Goal: Information Seeking & Learning: Find specific fact

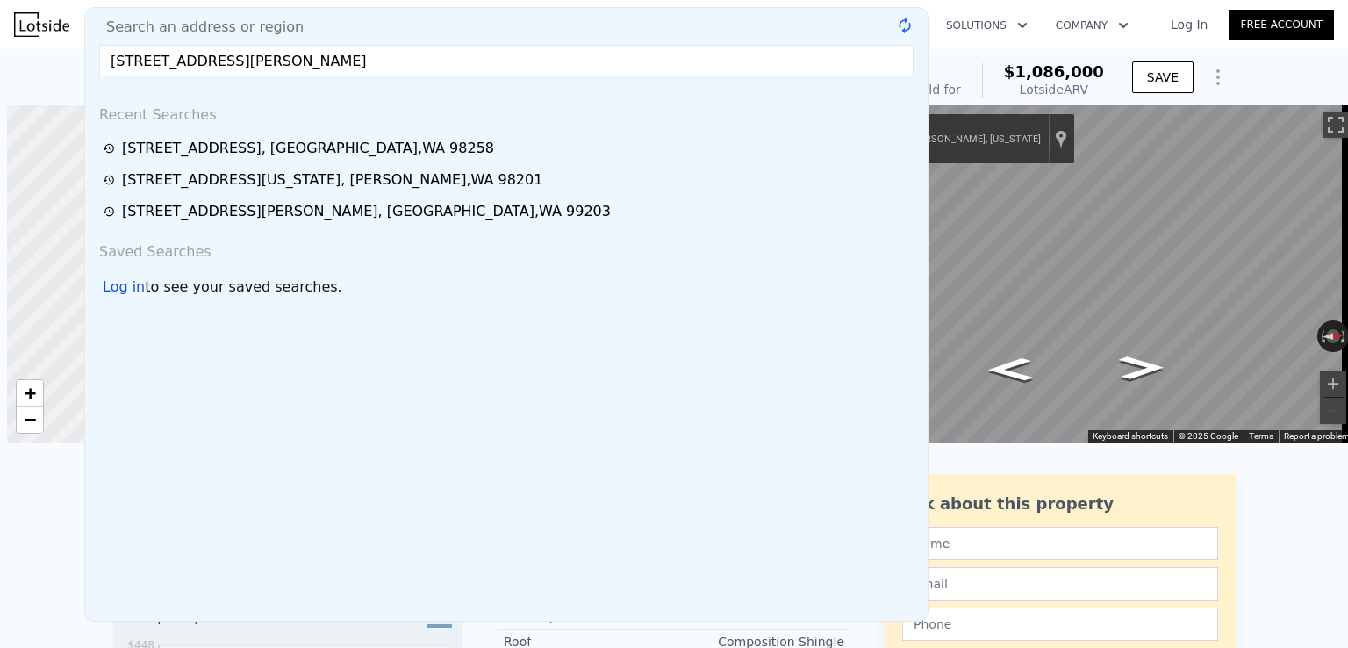
scroll to position [0, 7]
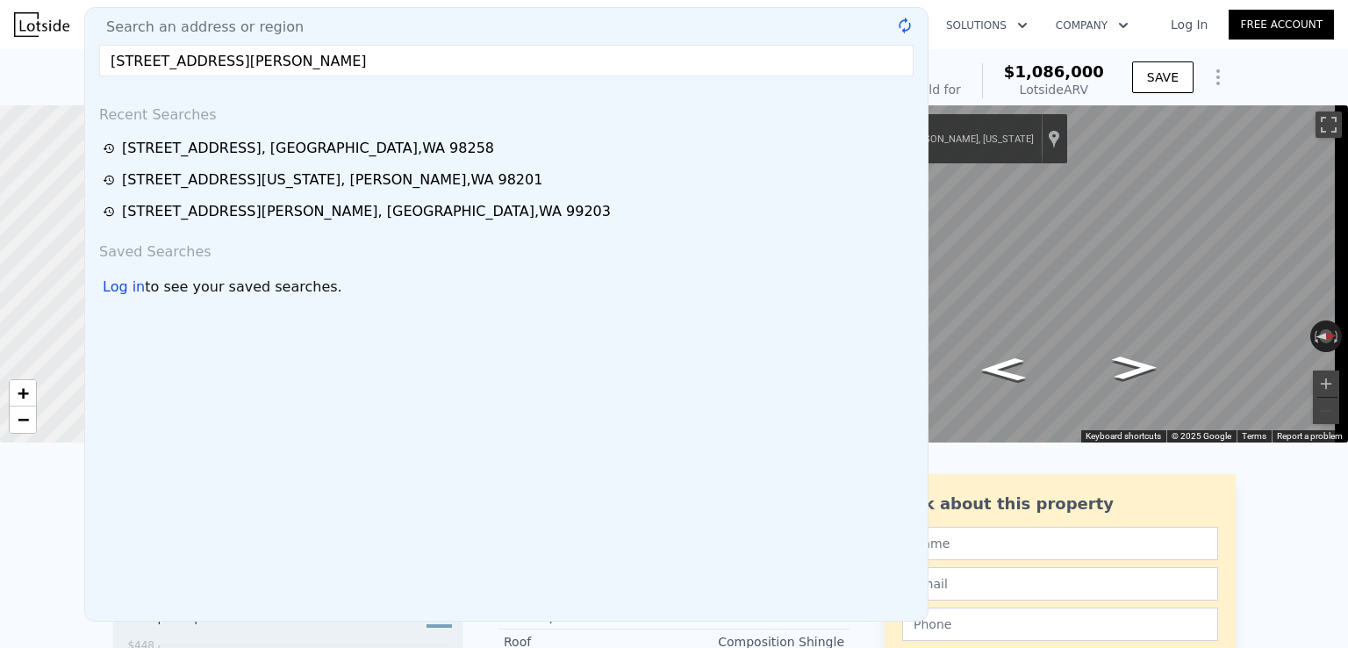
drag, startPoint x: 407, startPoint y: 57, endPoint x: 266, endPoint y: 68, distance: 141.7
click at [266, 68] on input "[STREET_ADDRESS][PERSON_NAME]" at bounding box center [506, 61] width 815 height 32
type input "5603 WETMORE AVE SE"
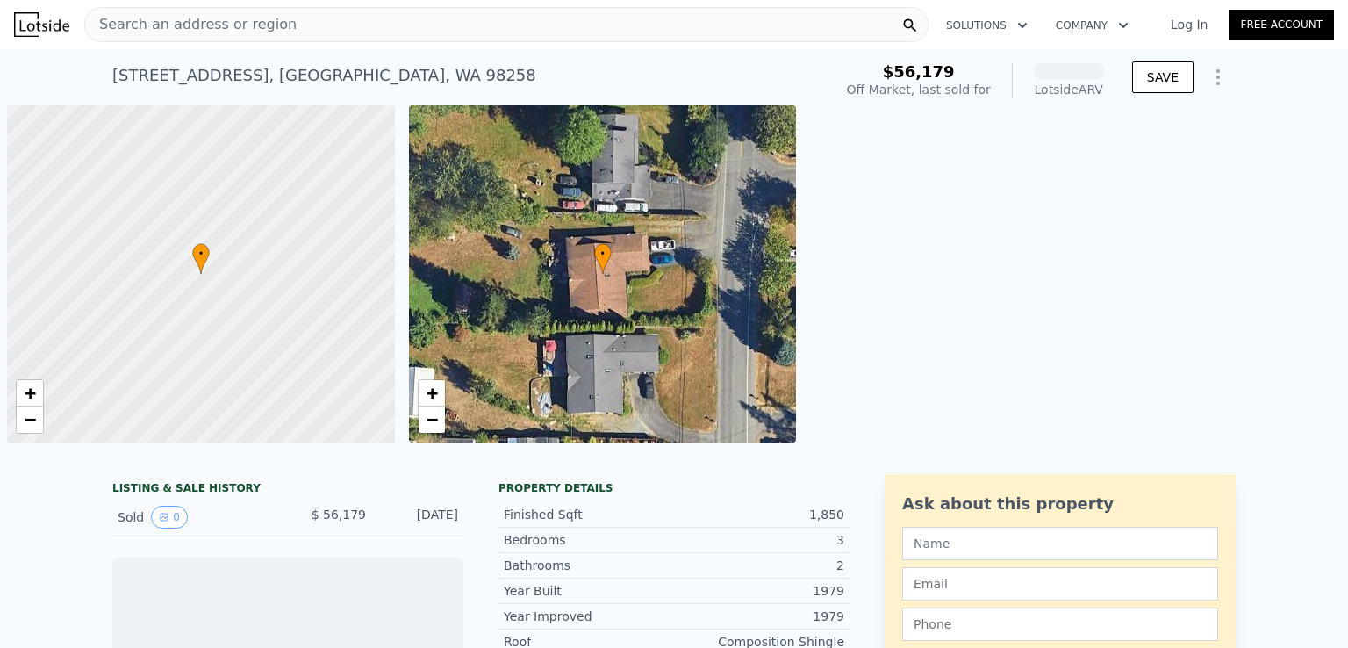
scroll to position [0, 7]
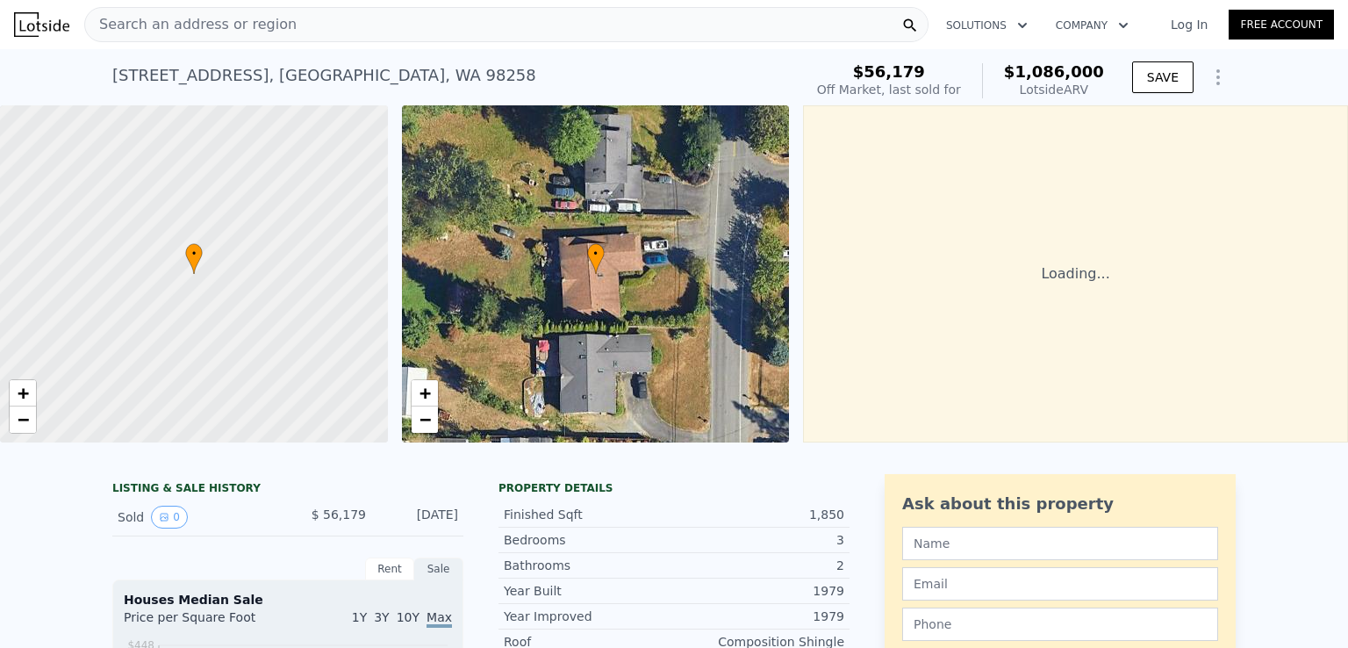
click at [185, 21] on span "Search an address or region" at bounding box center [191, 24] width 212 height 21
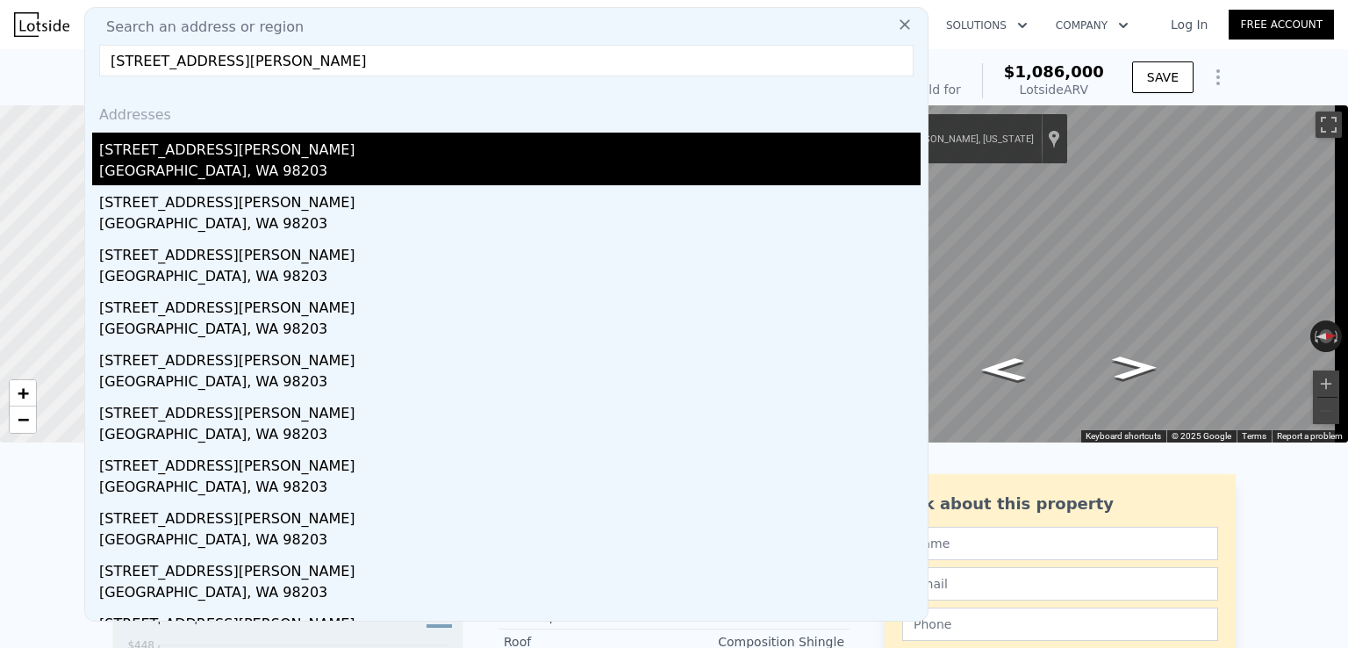
type input "[STREET_ADDRESS][PERSON_NAME]"
click at [202, 162] on div "[GEOGRAPHIC_DATA], WA 98203" at bounding box center [510, 173] width 822 height 25
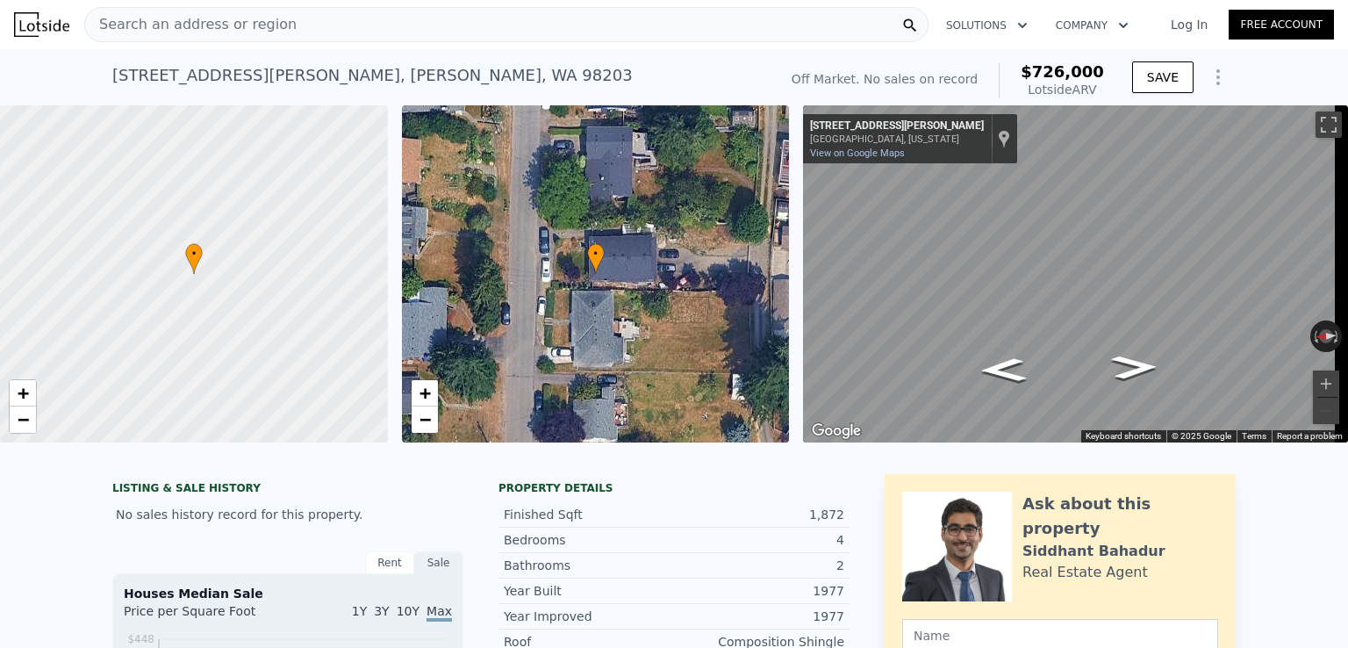
click at [1067, 68] on span "$726,000" at bounding box center [1062, 71] width 83 height 18
copy span "$726,000"
